Goal: Transaction & Acquisition: Purchase product/service

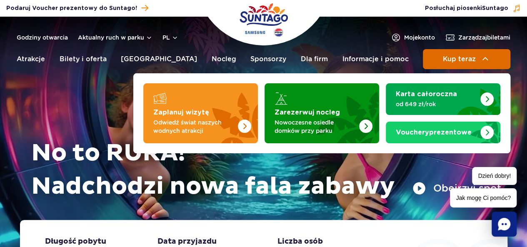
click at [449, 58] on span "Kup teraz" at bounding box center [458, 58] width 33 height 7
click at [460, 58] on span "Kup teraz" at bounding box center [458, 58] width 33 height 7
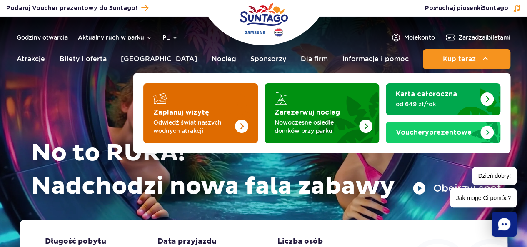
click at [195, 126] on p "Odwiedź świat naszych wodnych atrakcji" at bounding box center [193, 126] width 81 height 17
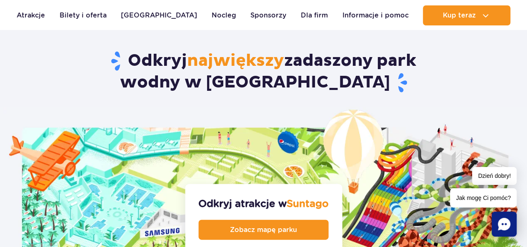
scroll to position [915, 0]
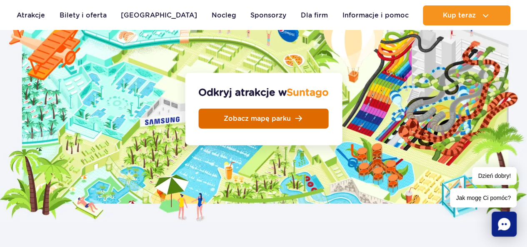
click at [246, 115] on span "Zobacz mapę parku" at bounding box center [257, 118] width 67 height 7
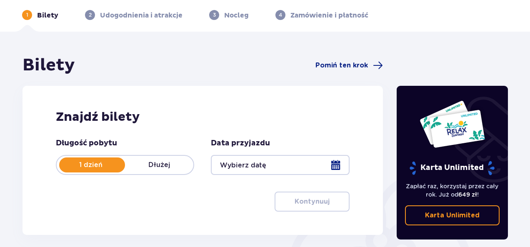
drag, startPoint x: 533, startPoint y: 42, endPoint x: 533, endPoint y: 78, distance: 35.8
click at [530, 78] on html "1 Bilety 2 Udogodnienia i atrakcje 3 Nocleg 4 Zamówienie i płatność Bilety Pomi…" at bounding box center [265, 90] width 530 height 247
click at [333, 170] on div at bounding box center [280, 165] width 138 height 20
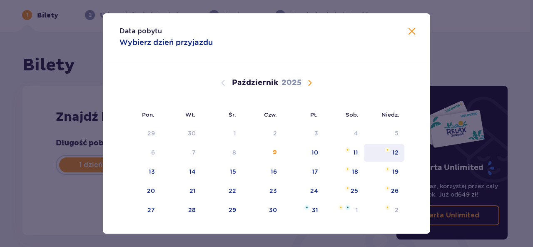
click at [397, 154] on div "12" at bounding box center [384, 153] width 40 height 18
type input "12.10.25"
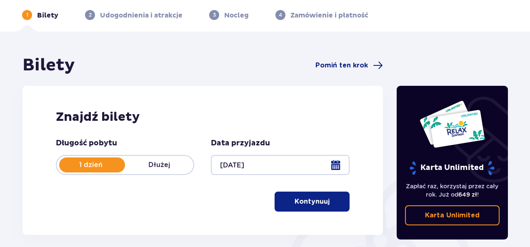
click at [332, 202] on span "button" at bounding box center [331, 202] width 10 height 10
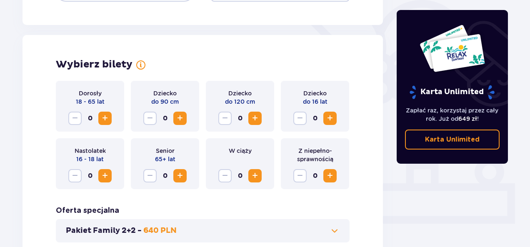
scroll to position [232, 0]
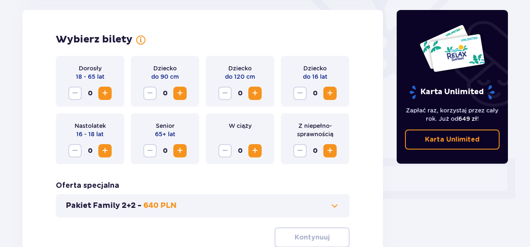
click at [107, 96] on span "Zwiększ" at bounding box center [105, 93] width 10 height 10
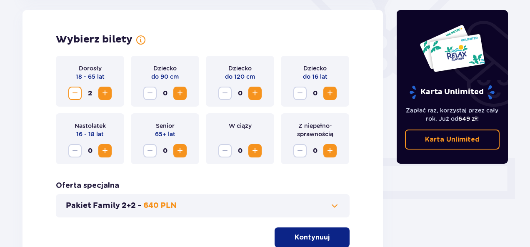
click at [107, 96] on span "Zwiększ" at bounding box center [105, 93] width 10 height 10
click at [285, 230] on button "Kontynuuj" at bounding box center [311, 237] width 75 height 20
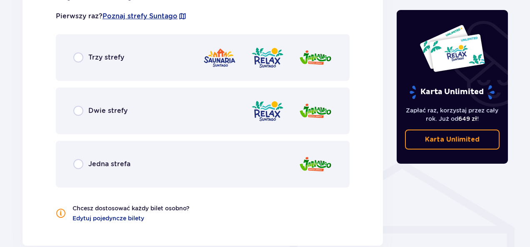
scroll to position [494, 0]
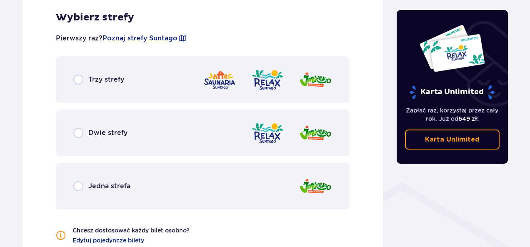
click at [72, 78] on div "Trzy strefy" at bounding box center [203, 79] width 294 height 47
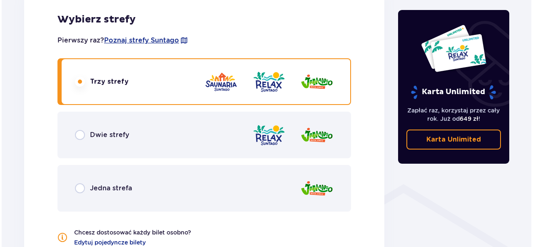
scroll to position [498, 0]
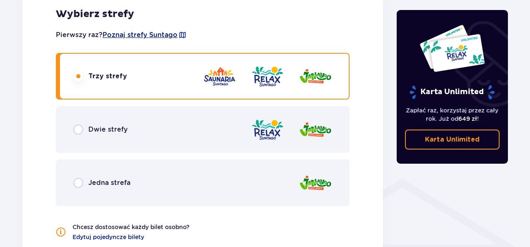
click at [142, 35] on span "Poznaj strefy Suntago" at bounding box center [139, 34] width 75 height 9
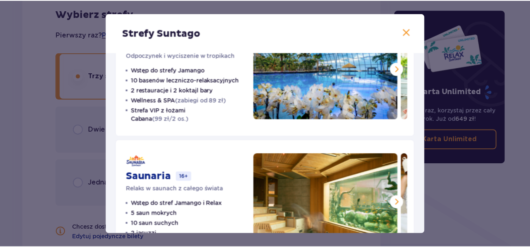
scroll to position [231, 0]
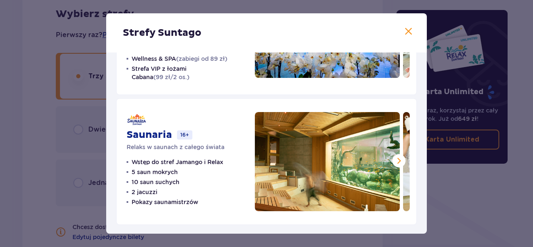
click at [405, 32] on span at bounding box center [409, 32] width 10 height 10
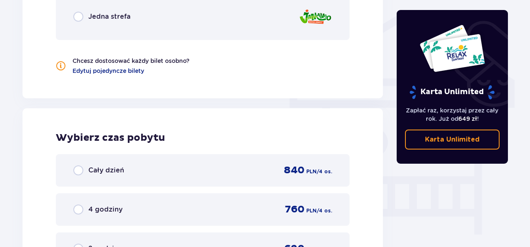
scroll to position [675, 0]
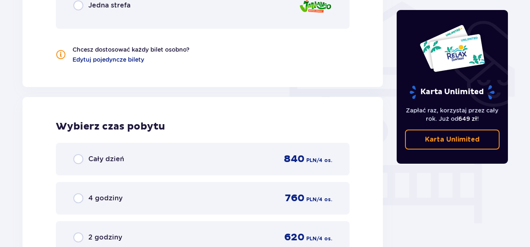
click at [127, 153] on div "Cały dzień 840 PLN / 4 os." at bounding box center [202, 159] width 259 height 12
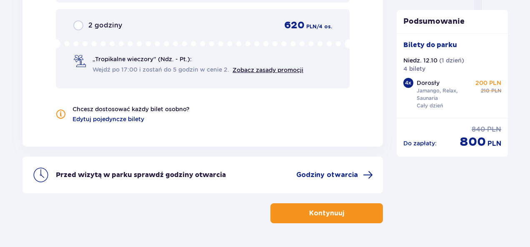
scroll to position [913, 0]
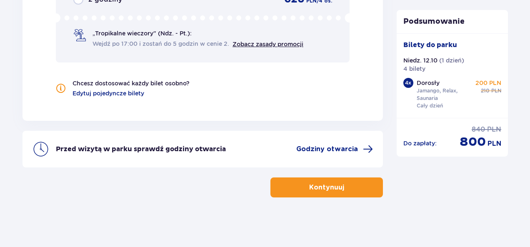
click at [369, 185] on button "Kontynuuj" at bounding box center [326, 187] width 112 height 20
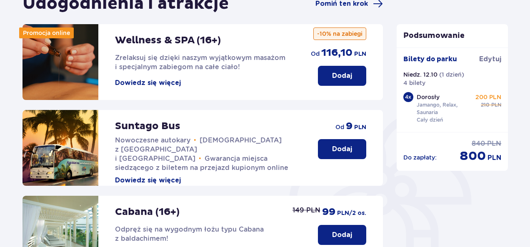
scroll to position [317, 0]
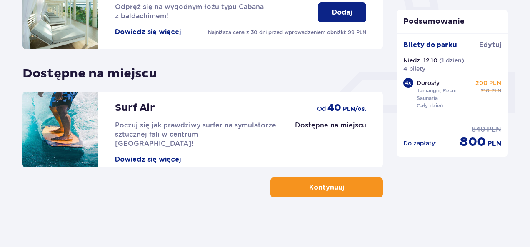
click at [343, 187] on span "button" at bounding box center [346, 187] width 10 height 10
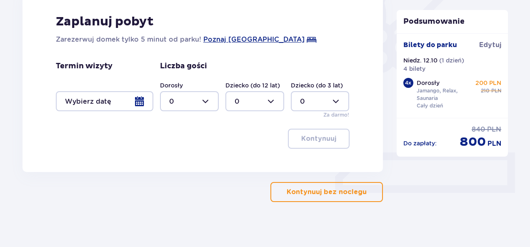
scroll to position [238, 0]
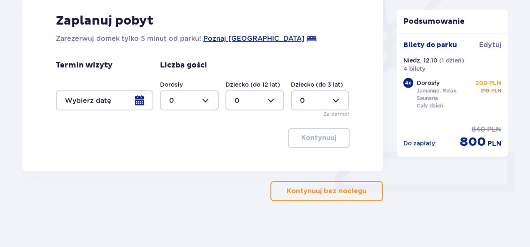
click at [352, 194] on p "Kontynuuj bez noclegu" at bounding box center [327, 191] width 80 height 9
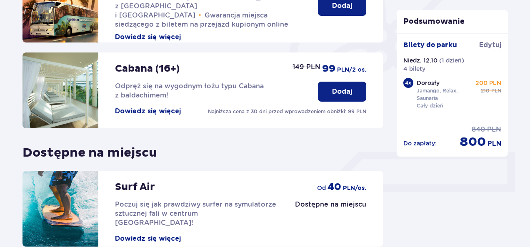
scroll to position [317, 0]
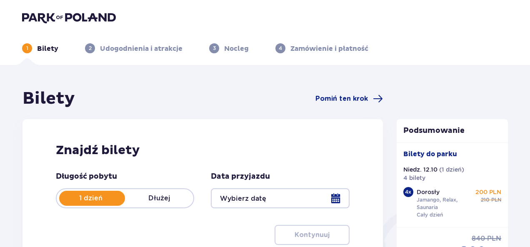
type input "12.10.25"
